Goal: Find specific page/section: Find specific page/section

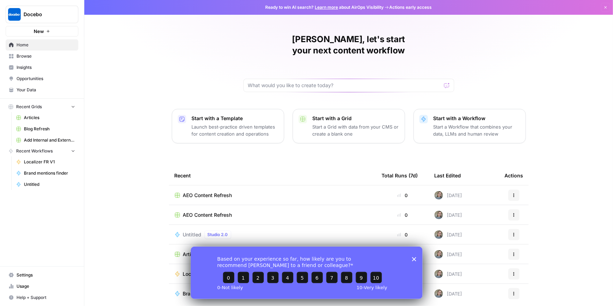
click at [26, 87] on span "Your Data" at bounding box center [46, 90] width 59 height 6
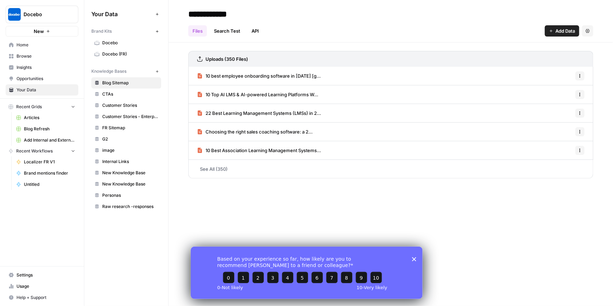
click at [115, 38] on link "Docebo" at bounding box center [126, 42] width 70 height 11
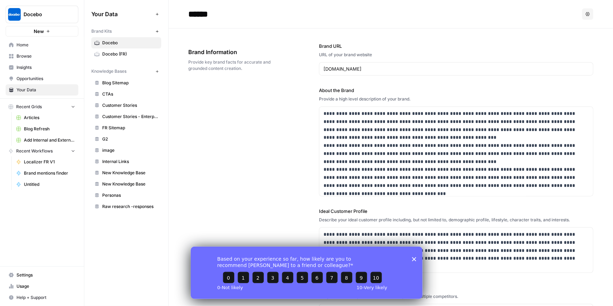
click at [409, 262] on div "Based on your experience so far, how likely are you to recommend [PERSON_NAME] …" at bounding box center [306, 272] width 232 height 52
click at [414, 260] on icon "Close survey" at bounding box center [414, 259] width 4 height 4
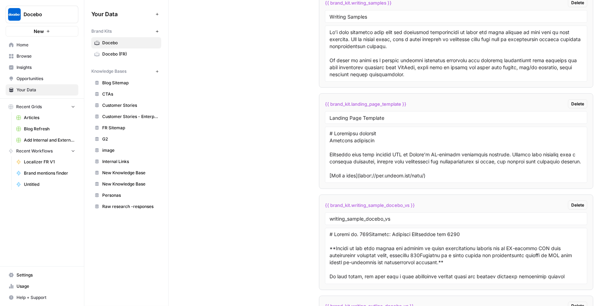
scroll to position [1821, 0]
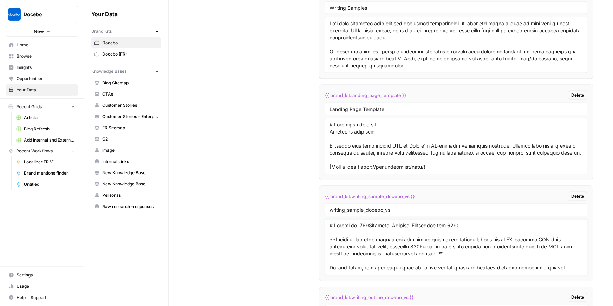
drag, startPoint x: 347, startPoint y: 223, endPoint x: 416, endPoint y: 224, distance: 68.5
click at [416, 224] on textarea at bounding box center [456, 247] width 253 height 50
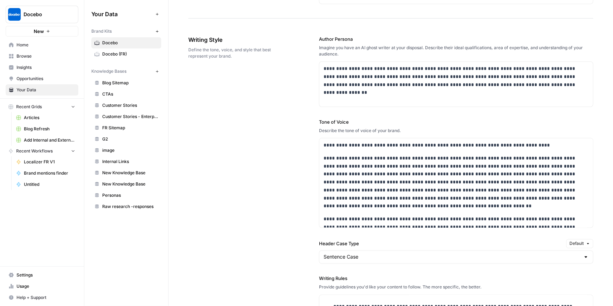
scroll to position [454, 0]
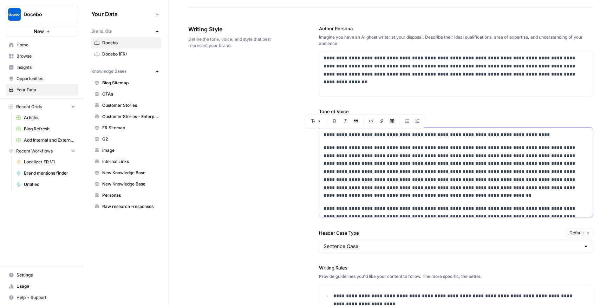
drag, startPoint x: 321, startPoint y: 136, endPoint x: 406, endPoint y: 191, distance: 101.3
click at [406, 191] on div "**********" at bounding box center [456, 200] width 274 height 145
click at [261, 209] on div "**********" at bounding box center [390, 244] width 405 height 466
